Goal: Navigation & Orientation: Find specific page/section

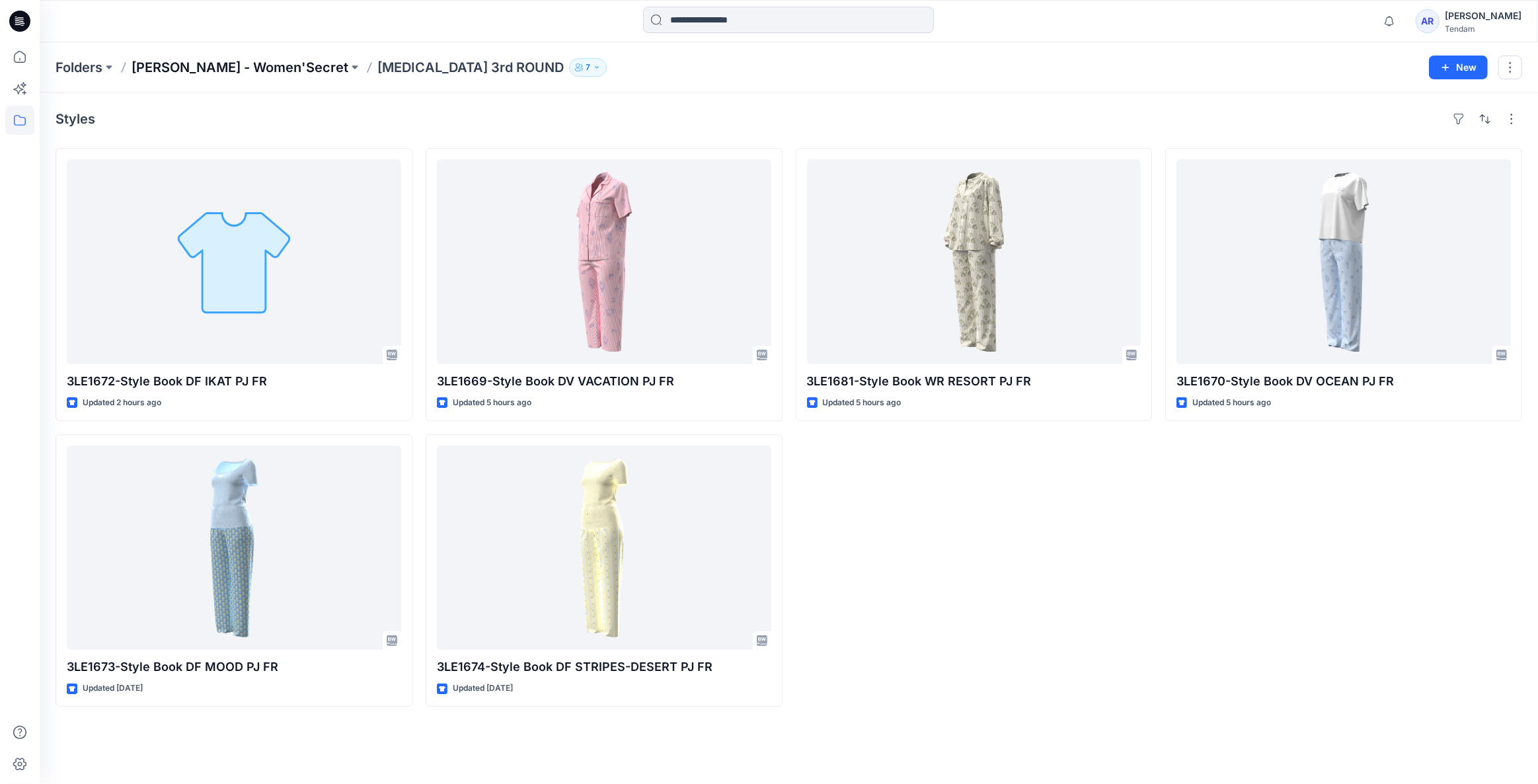
click at [199, 70] on p "[PERSON_NAME] - Women'Secret" at bounding box center [240, 67] width 217 height 18
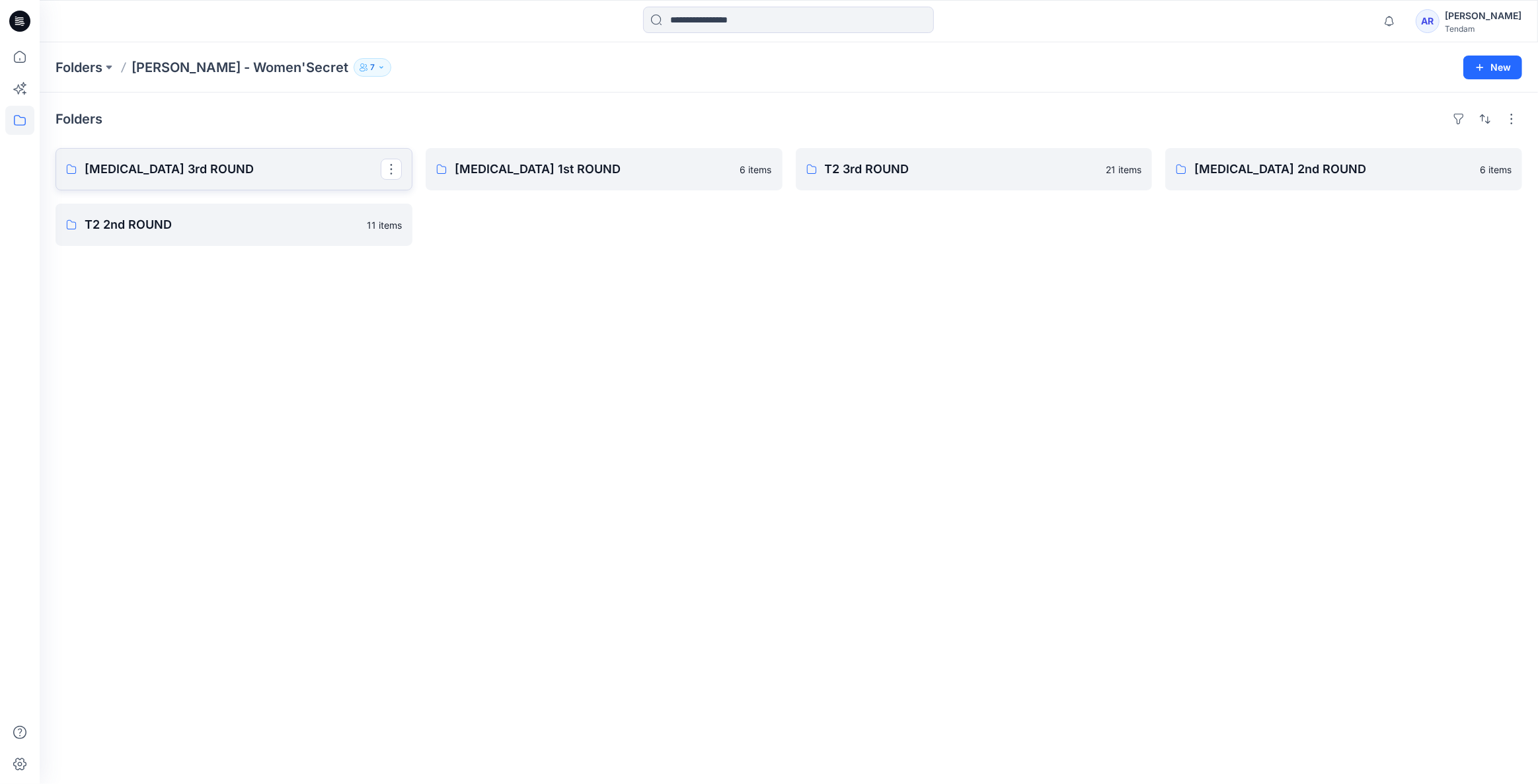
click at [222, 174] on p "[MEDICAL_DATA] 3rd ROUND" at bounding box center [233, 169] width 296 height 18
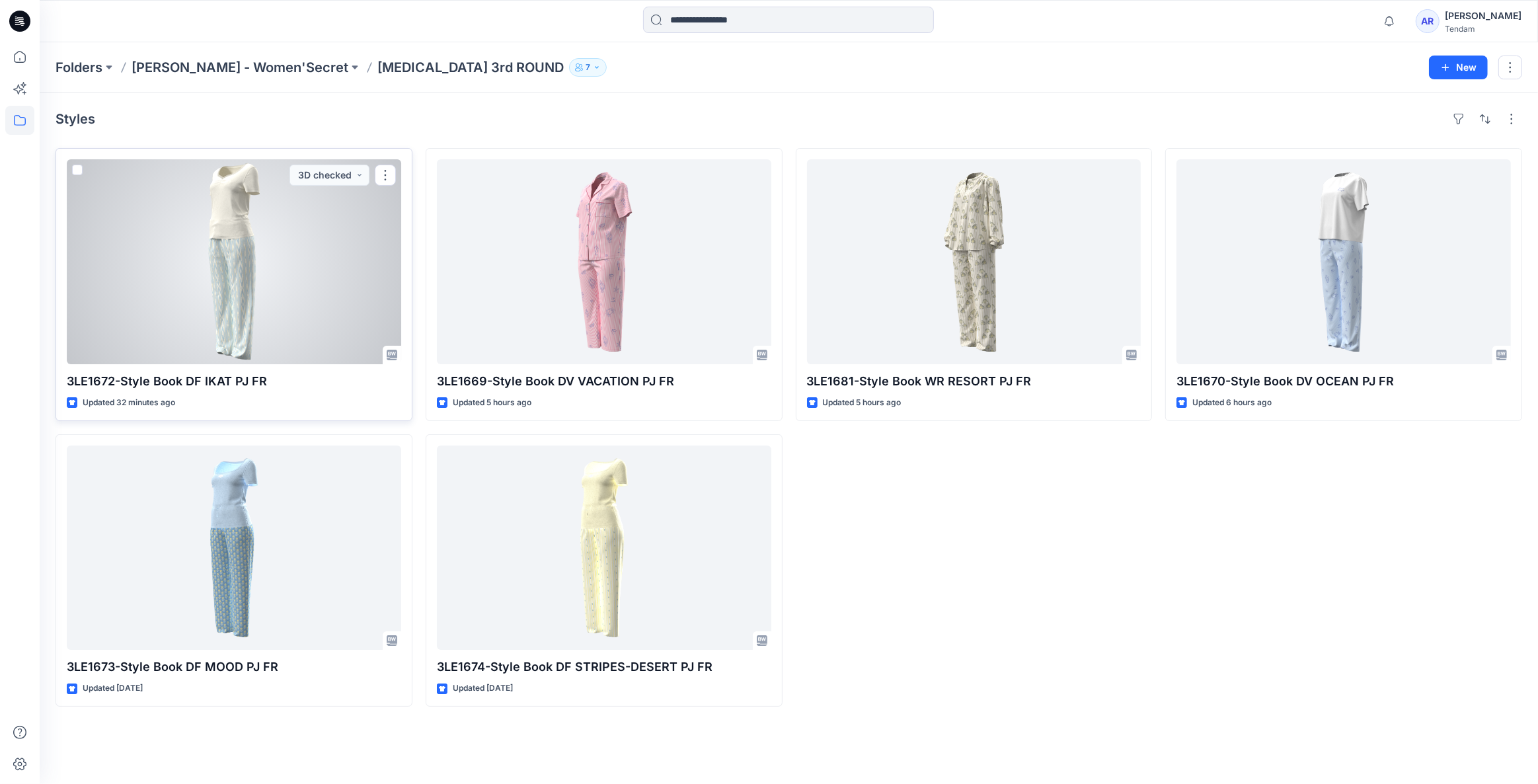
click at [279, 291] on div at bounding box center [234, 261] width 334 height 205
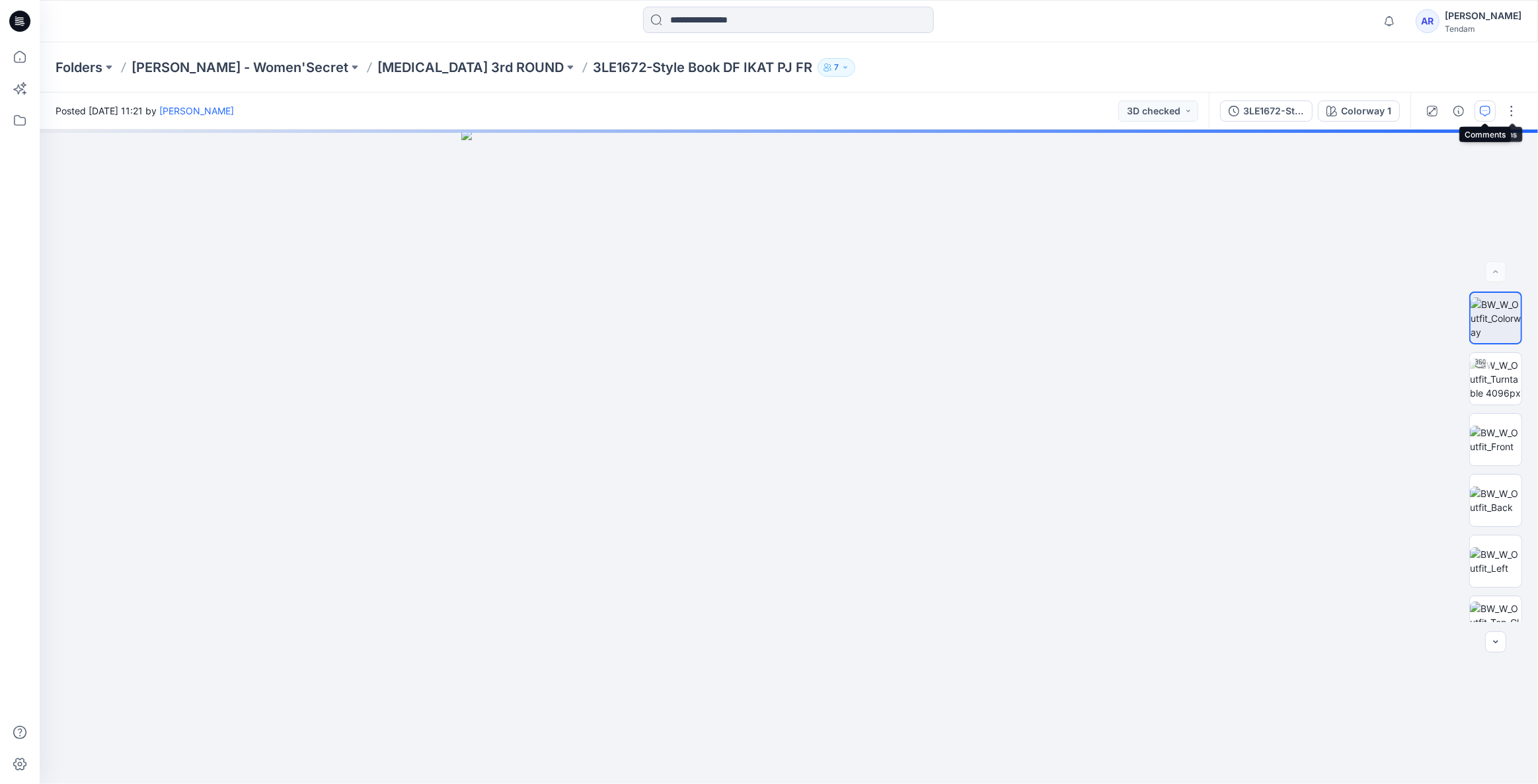
click at [1485, 108] on icon "button" at bounding box center [1484, 111] width 10 height 10
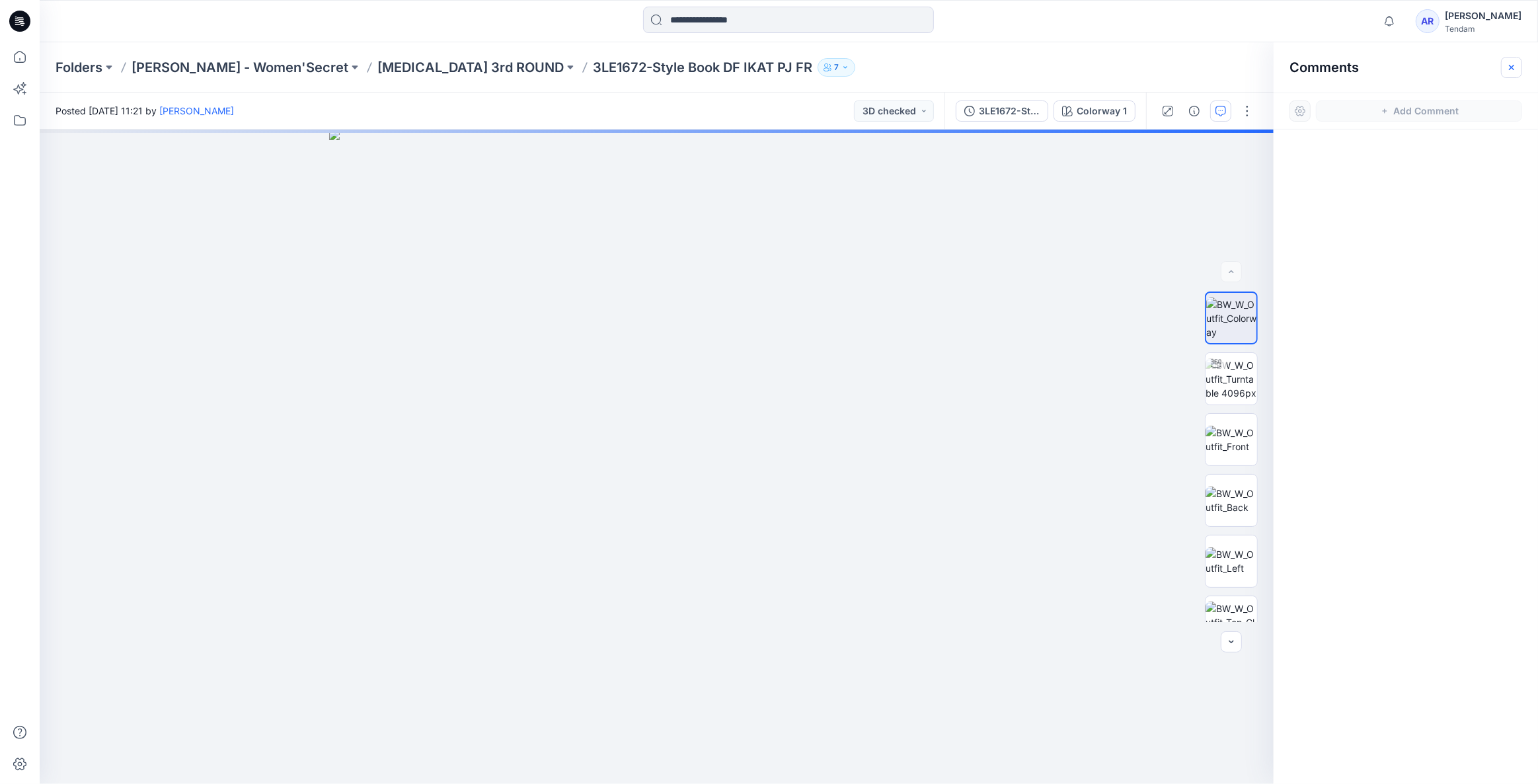
click at [1513, 71] on icon "button" at bounding box center [1511, 67] width 10 height 10
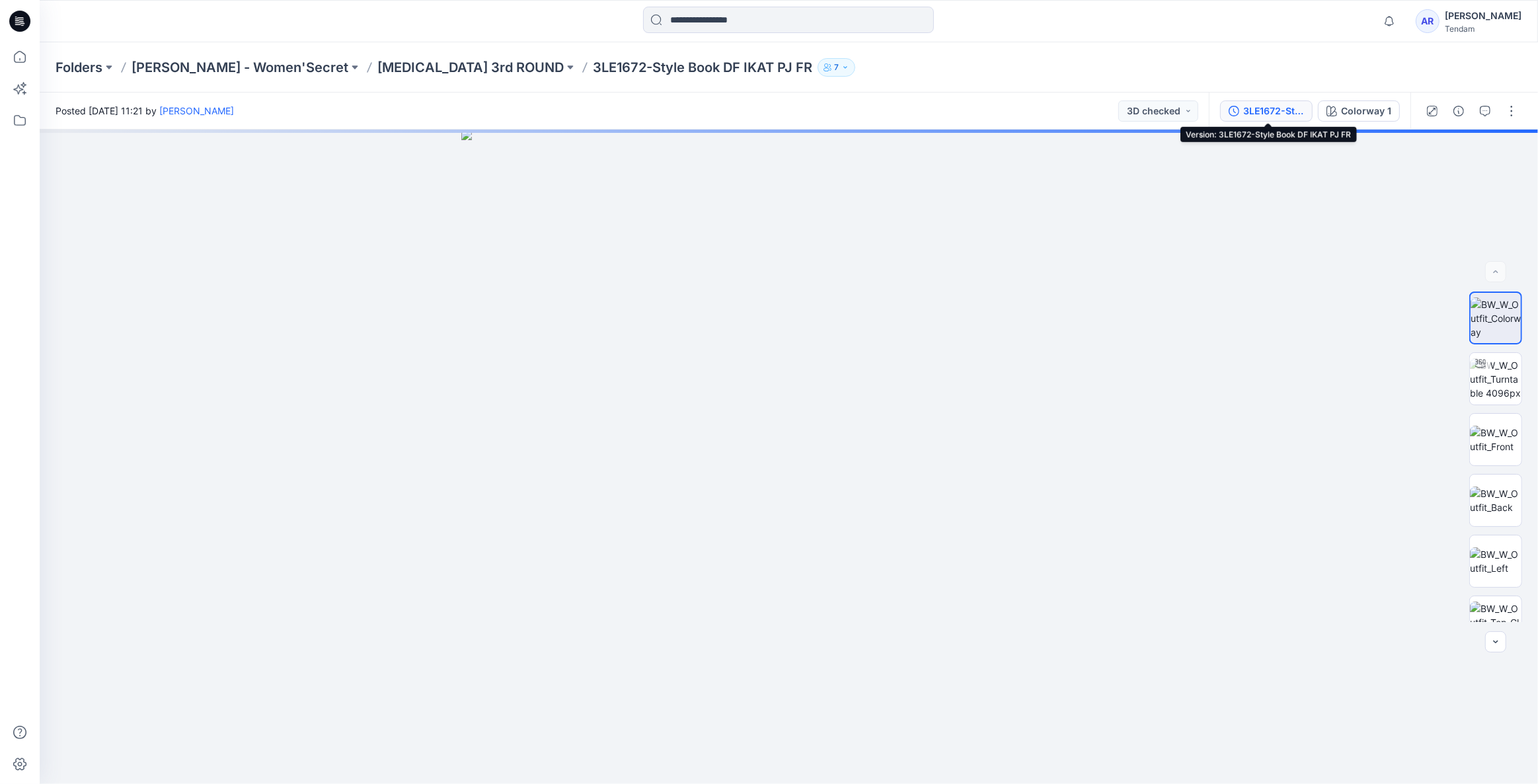
click at [1258, 102] on button "3LE1672-Style Book DF IKAT PJ FR" at bounding box center [1266, 111] width 93 height 21
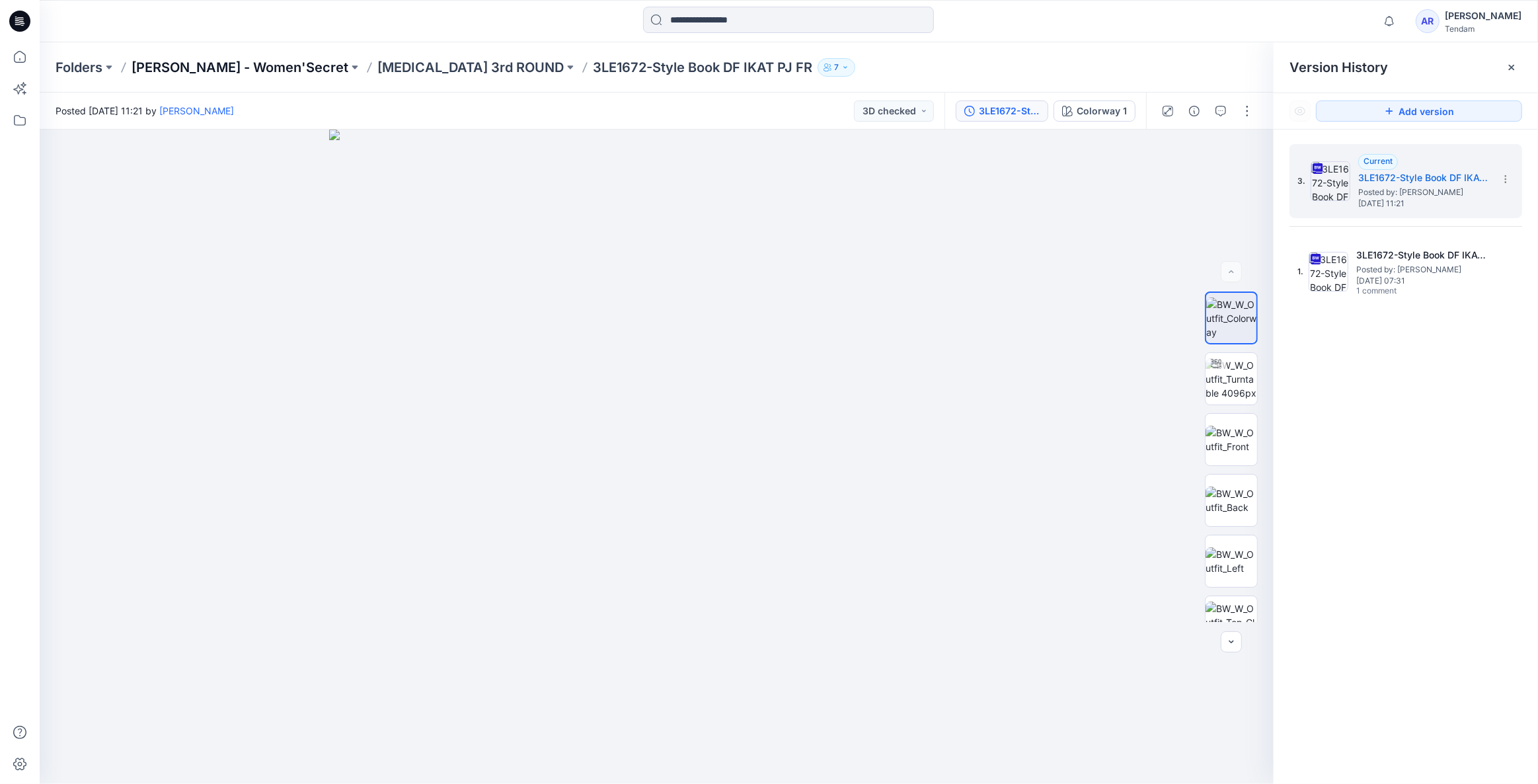
click at [175, 68] on p "[PERSON_NAME] - Women'Secret" at bounding box center [240, 67] width 217 height 18
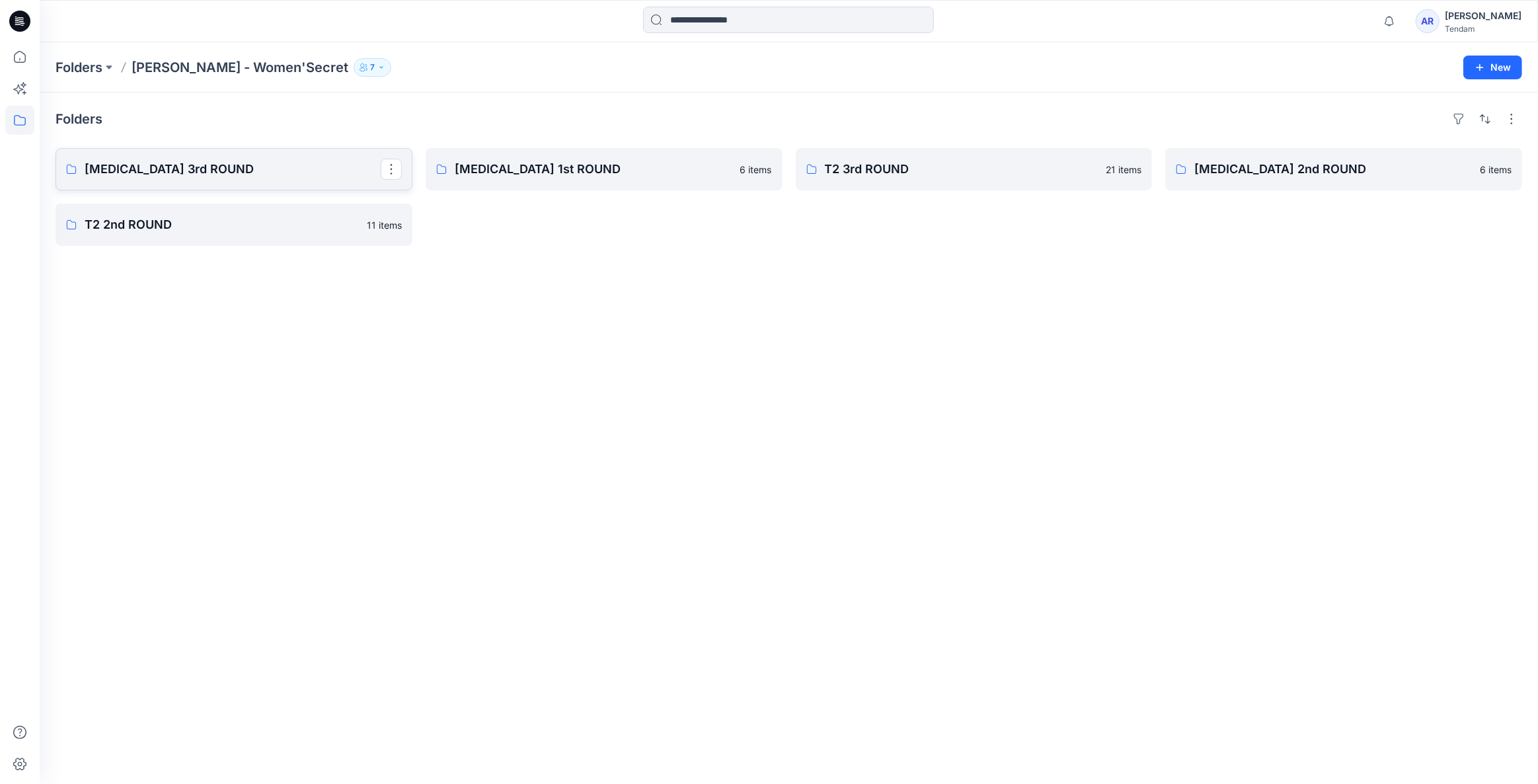
click at [181, 157] on link "[MEDICAL_DATA] 3rd ROUND" at bounding box center [233, 169] width 357 height 42
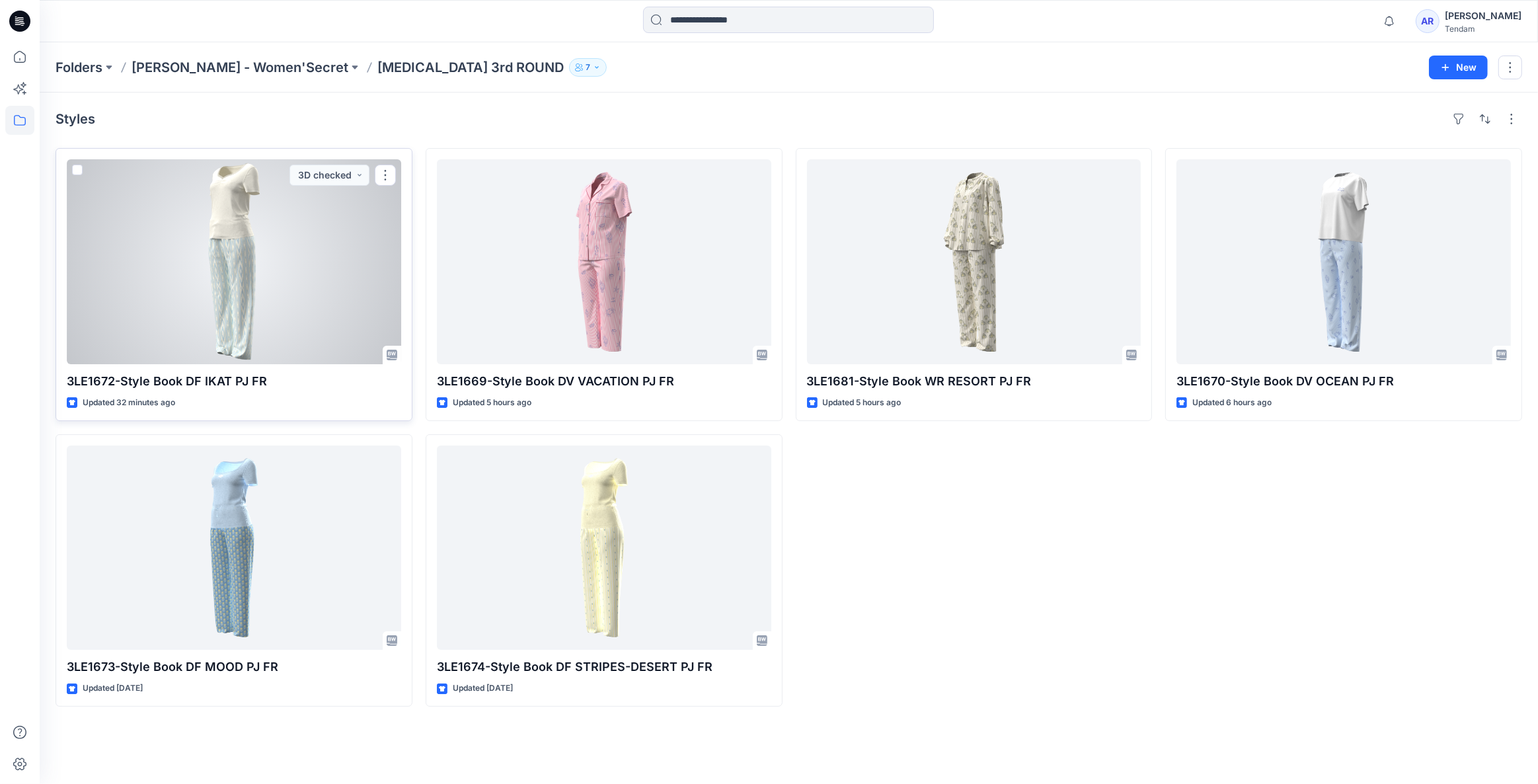
click at [215, 333] on div at bounding box center [234, 261] width 334 height 205
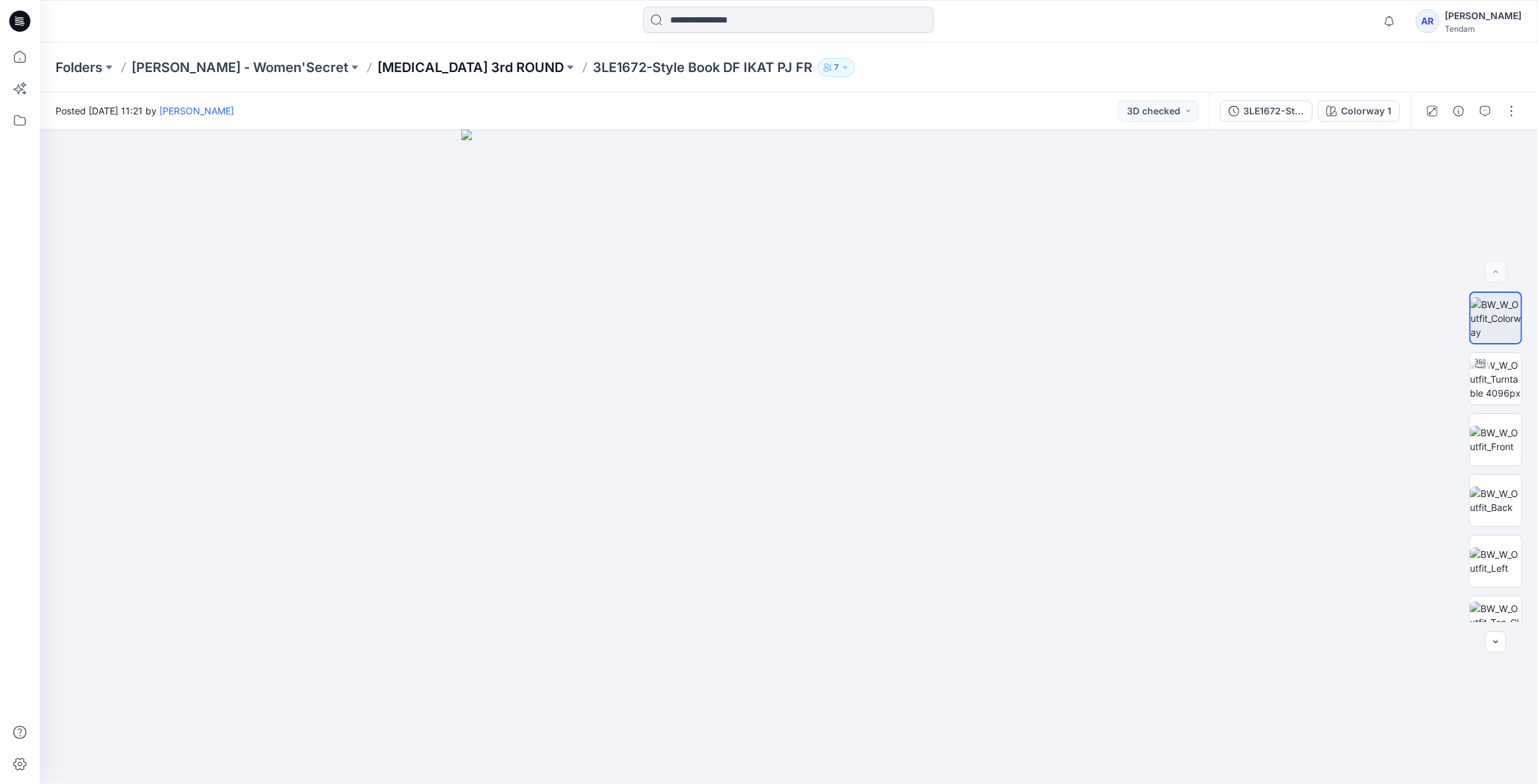
click at [377, 68] on p "[MEDICAL_DATA] 3rd ROUND" at bounding box center [470, 67] width 186 height 18
